Goal: Find specific page/section: Find specific page/section

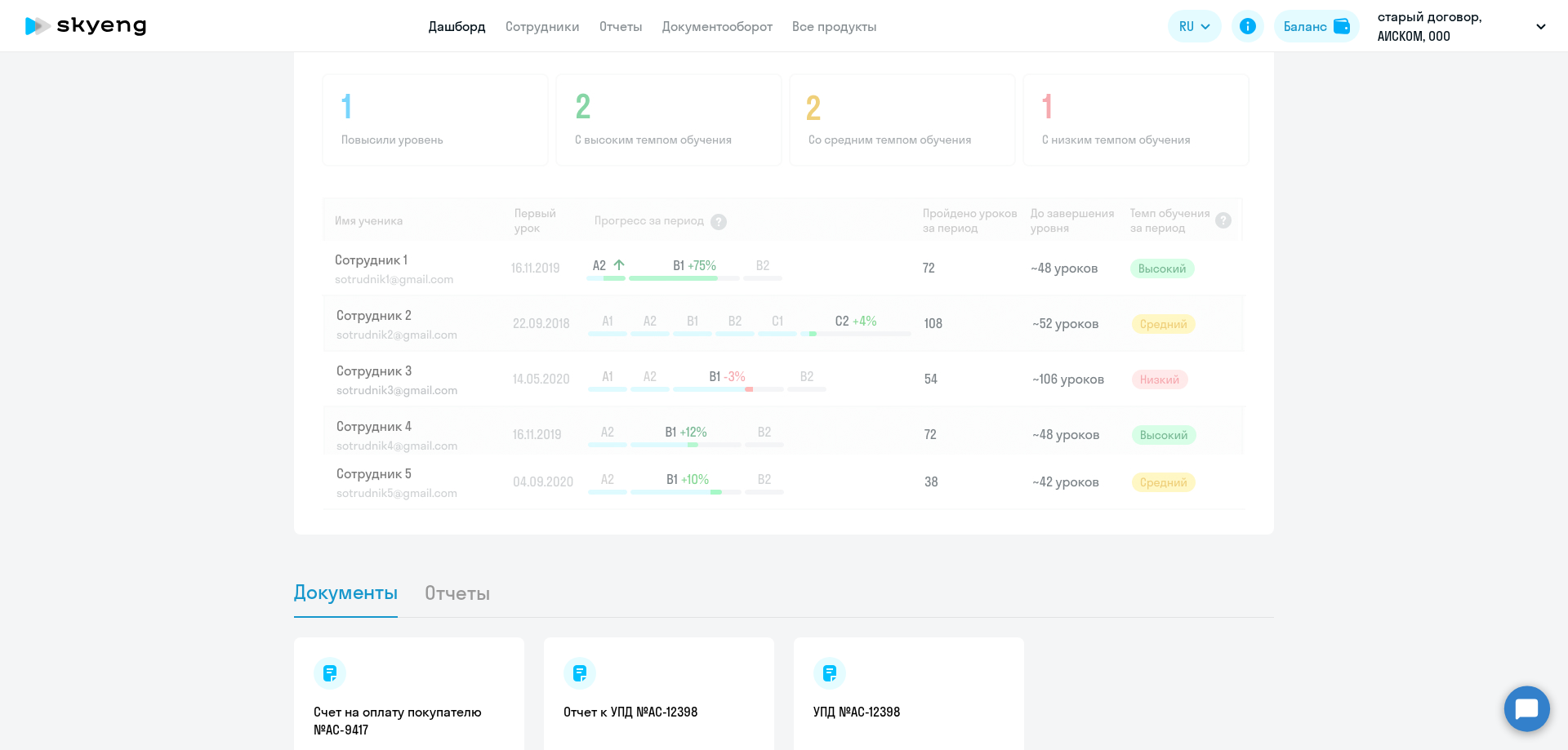
scroll to position [1377, 0]
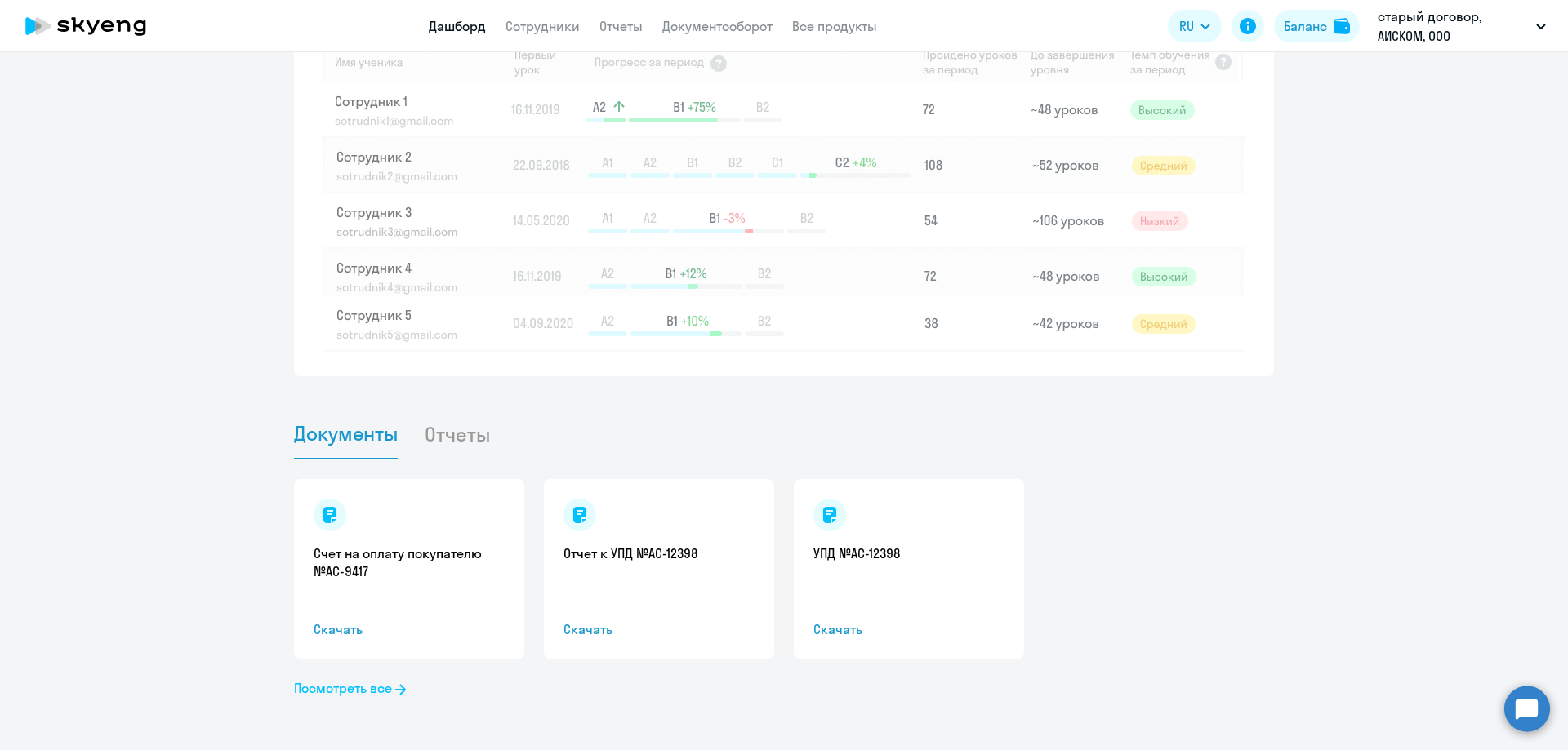
click at [379, 687] on link "Посмотреть все" at bounding box center [350, 688] width 112 height 19
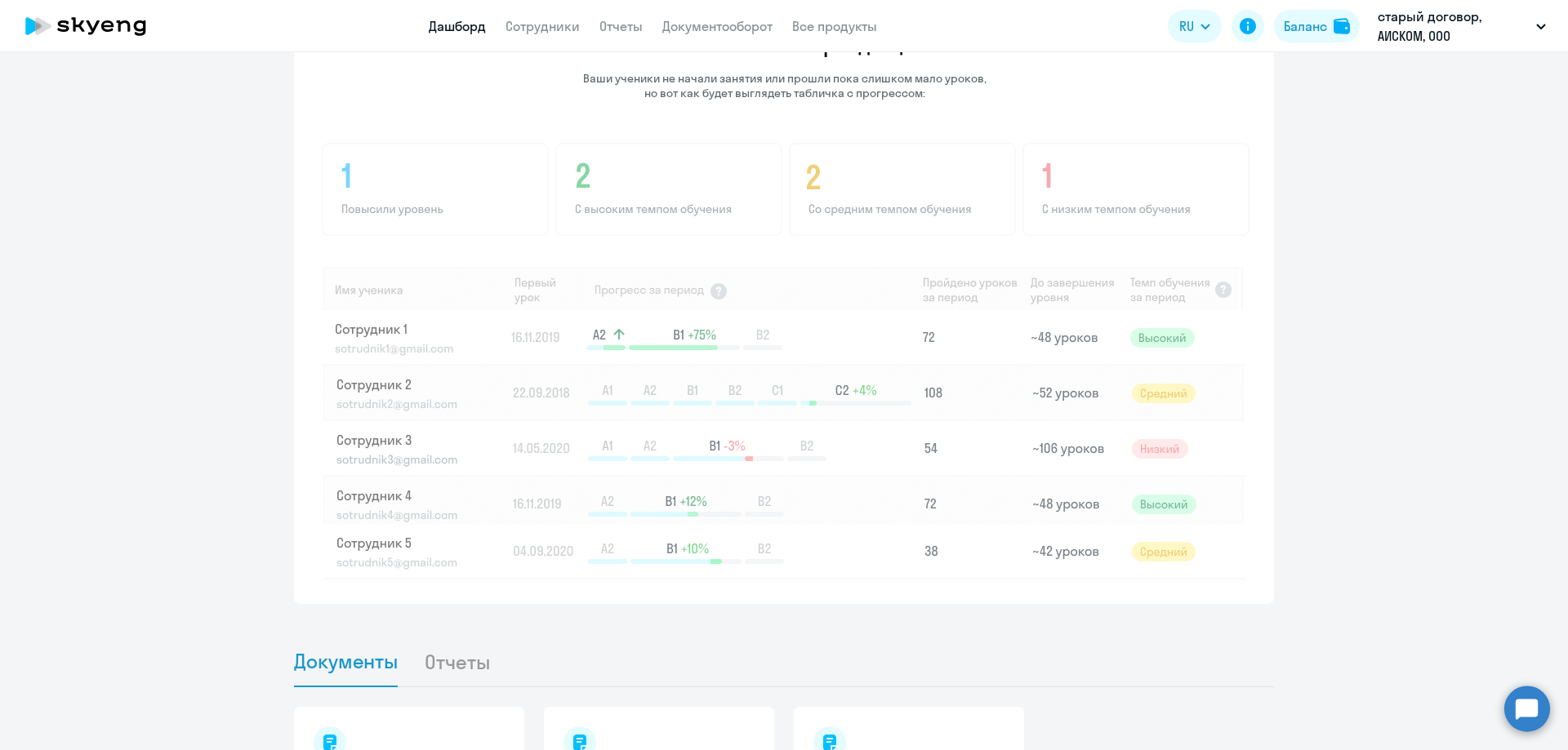
scroll to position [1377, 0]
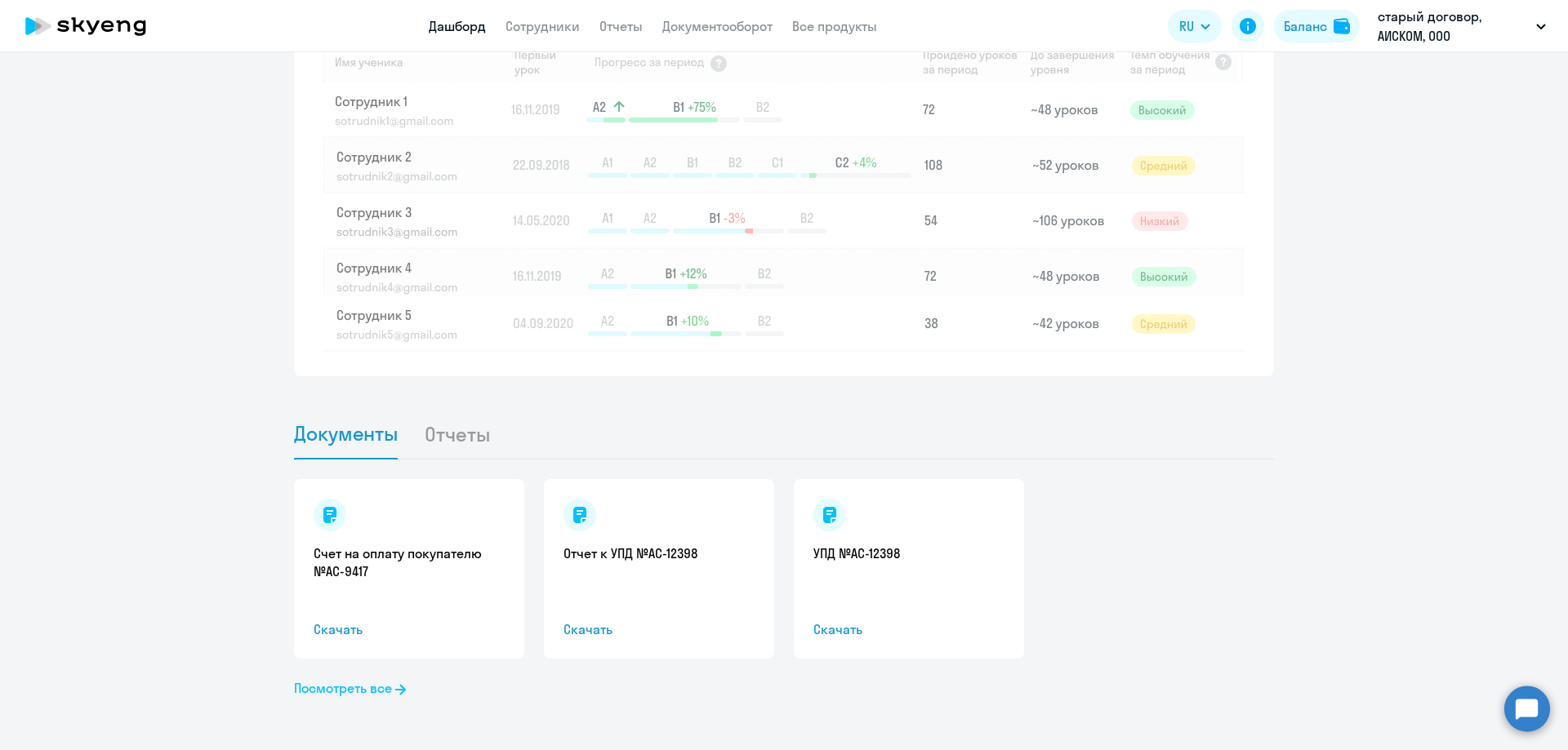
click at [351, 689] on link "Посмотреть все" at bounding box center [350, 688] width 112 height 19
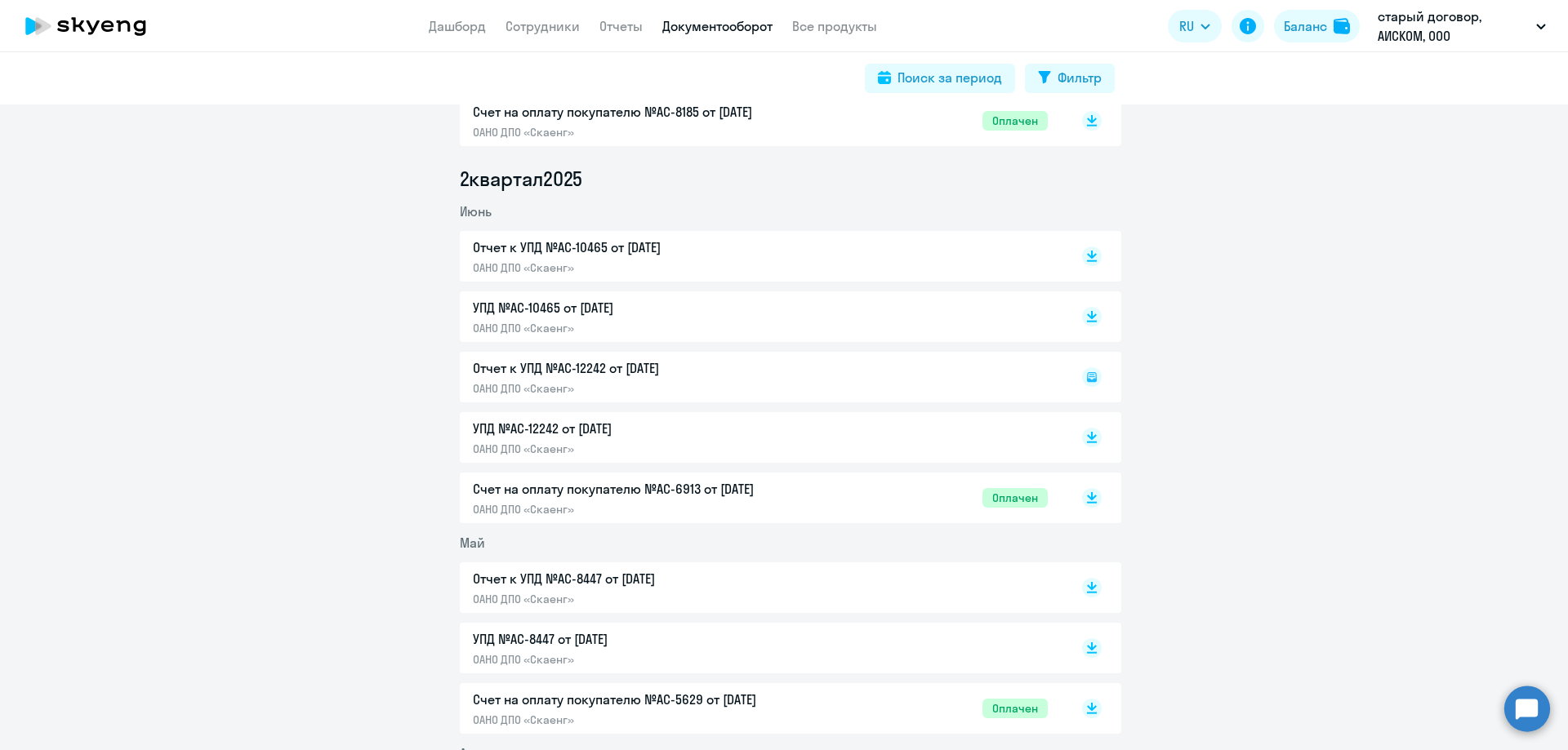
scroll to position [81, 0]
